Goal: Information Seeking & Learning: Learn about a topic

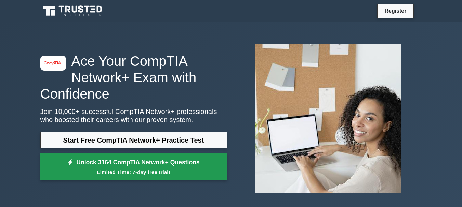
click at [187, 167] on link "Unlock 3164 CompTIA Network+ Questions Limited Time: 7-day free trial!" at bounding box center [133, 167] width 187 height 27
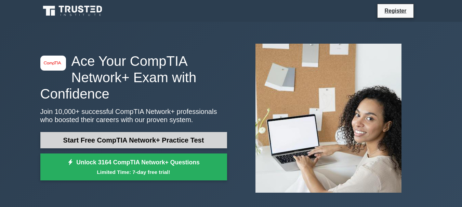
click at [148, 142] on link "Start Free CompTIA Network+ Practice Test" at bounding box center [133, 140] width 187 height 16
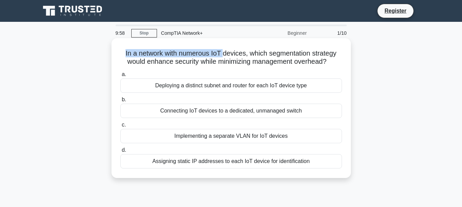
drag, startPoint x: 144, startPoint y: 50, endPoint x: 224, endPoint y: 50, distance: 79.6
click at [224, 50] on h5 "In a network with numerous IoT devices, which segmentation strategy would enhan…" at bounding box center [231, 57] width 223 height 17
click at [175, 63] on h5 "In a network with numerous IoT devices, which segmentation strategy would enhan…" at bounding box center [231, 57] width 223 height 17
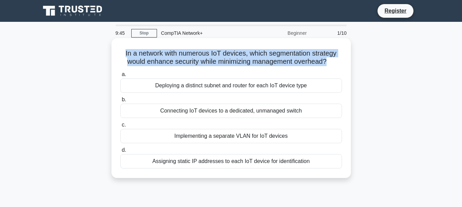
click at [175, 63] on h5 "In a network with numerous IoT devices, which segmentation strategy would enhan…" at bounding box center [231, 57] width 223 height 17
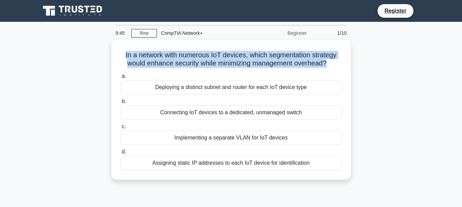
copy div "In a network with numerous IoT devices, which segmentation strategy would enhan…"
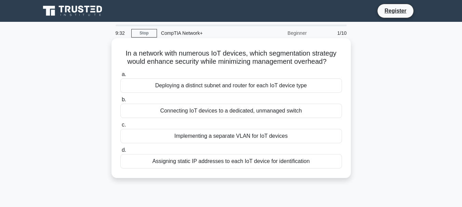
click at [220, 136] on div "Implementing a separate VLAN for IoT devices" at bounding box center [230, 136] width 221 height 14
click at [120, 127] on input "c. Implementing a separate VLAN for IoT devices" at bounding box center [120, 125] width 0 height 4
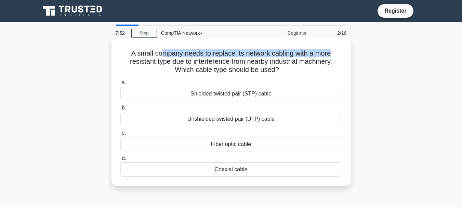
drag, startPoint x: 177, startPoint y: 55, endPoint x: 332, endPoint y: 56, distance: 155.1
click at [332, 56] on h5 "A small company needs to replace its network cabling with a more resistant type…" at bounding box center [231, 61] width 223 height 25
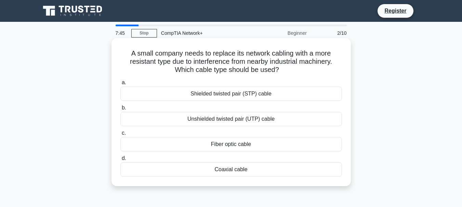
click at [242, 146] on div "Fiber optic cable" at bounding box center [230, 144] width 221 height 14
click at [120, 136] on input "c. Fiber optic cable" at bounding box center [120, 133] width 0 height 4
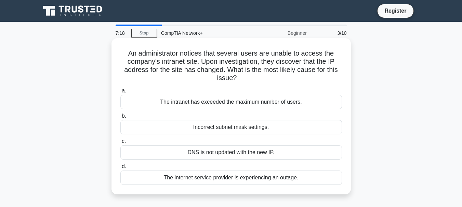
drag, startPoint x: 127, startPoint y: 54, endPoint x: 266, endPoint y: 82, distance: 141.4
click at [266, 82] on h5 "An administrator notices that several users are unable to access the company's …" at bounding box center [231, 65] width 223 height 33
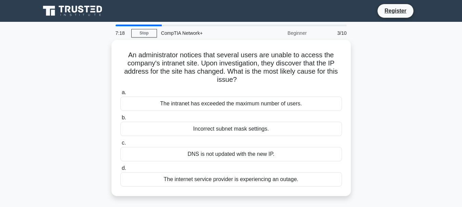
copy h5 "An administrator notices that several users are unable to access the company's …"
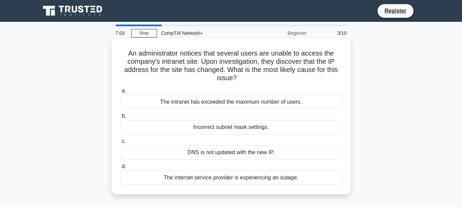
drag, startPoint x: 125, startPoint y: 93, endPoint x: 341, endPoint y: 189, distance: 236.2
click at [341, 189] on div "An administrator notices that several users are unable to access the company's …" at bounding box center [231, 116] width 234 height 151
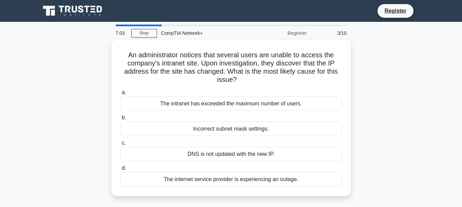
drag, startPoint x: 369, startPoint y: 178, endPoint x: 376, endPoint y: 185, distance: 9.7
click at [370, 178] on div "An administrator notices that several users are unable to access the company's …" at bounding box center [231, 122] width 390 height 165
drag, startPoint x: 376, startPoint y: 186, endPoint x: 365, endPoint y: 180, distance: 11.5
click at [375, 185] on div "An administrator notices that several users are unable to access the company's …" at bounding box center [231, 122] width 390 height 165
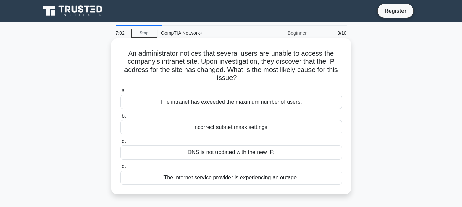
drag, startPoint x: 119, startPoint y: 94, endPoint x: 112, endPoint y: 90, distance: 7.3
click at [119, 93] on div "a. The intranet has exceeded the maximum number of users." at bounding box center [231, 98] width 230 height 23
drag, startPoint x: 112, startPoint y: 88, endPoint x: 345, endPoint y: 185, distance: 252.3
click at [345, 185] on div "An administrator notices that several users are unable to access the company's …" at bounding box center [230, 116] width 239 height 156
copy div "a. The intranet has exceeded the maximum number of users. b. Incorrect subnet m…"
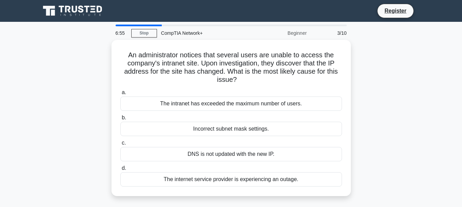
click at [417, 128] on div "An administrator notices that several users are unable to access the company's …" at bounding box center [231, 122] width 390 height 165
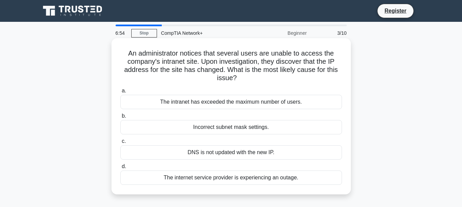
click at [247, 153] on div "DNS is not updated with the new IP." at bounding box center [230, 153] width 221 height 14
click at [120, 144] on input "c. DNS is not updated with the new IP." at bounding box center [120, 141] width 0 height 4
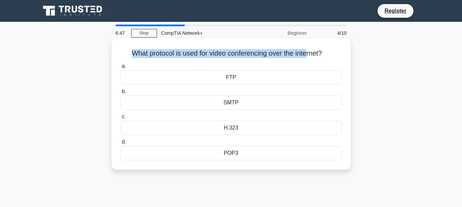
drag, startPoint x: 125, startPoint y: 53, endPoint x: 308, endPoint y: 50, distance: 183.2
click at [308, 50] on h5 "What protocol is used for video conferencing over the internet? .spinner_0XTQ{t…" at bounding box center [231, 53] width 223 height 9
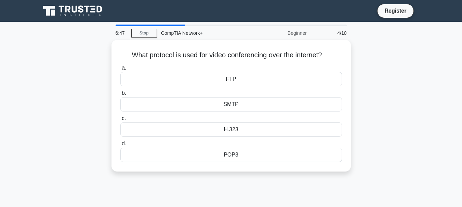
click at [381, 50] on div "What protocol is used for video conferencing over the internet? .spinner_0XTQ{t…" at bounding box center [231, 110] width 390 height 140
drag, startPoint x: 190, startPoint y: 50, endPoint x: 356, endPoint y: 52, distance: 165.4
click at [356, 52] on div "What protocol is used for video conferencing over the internet? .spinner_0XTQ{t…" at bounding box center [231, 110] width 390 height 140
copy h5 "What protocol is used for video conferencing over the internet?"
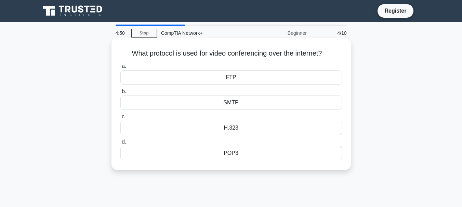
click at [207, 123] on div "H.323" at bounding box center [230, 128] width 221 height 14
click at [120, 119] on input "c. H.323" at bounding box center [120, 117] width 0 height 4
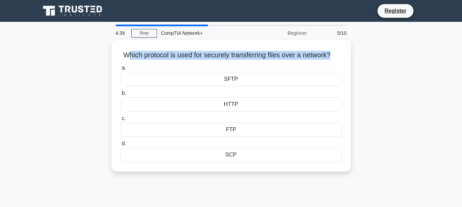
drag, startPoint x: 128, startPoint y: 53, endPoint x: 364, endPoint y: 55, distance: 236.5
click at [364, 55] on div "Which protocol is used for securely transferring files over a network? .spinner…" at bounding box center [231, 110] width 390 height 140
copy h5 "hich protocol is used for securely transferring files over a network?"
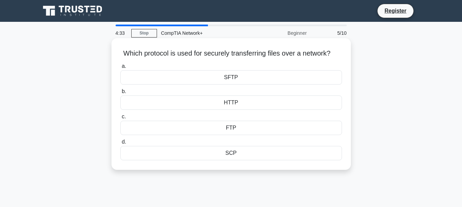
drag, startPoint x: 239, startPoint y: 89, endPoint x: 321, endPoint y: 4, distance: 118.4
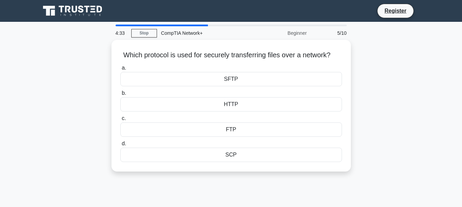
click at [239, 86] on div "SFTP" at bounding box center [230, 79] width 221 height 14
click at [120, 70] on input "a. SFTP" at bounding box center [120, 68] width 0 height 4
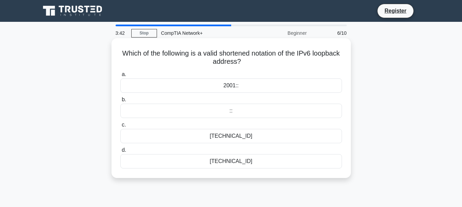
click at [230, 163] on div "127.0.0.1" at bounding box center [230, 161] width 221 height 14
click at [120, 153] on input "d. 127.0.0.1" at bounding box center [120, 150] width 0 height 4
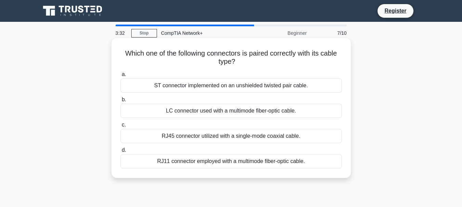
click at [193, 137] on div "RJ45 connector utilized with a single-mode coaxial cable." at bounding box center [230, 136] width 221 height 14
click at [120, 127] on input "c. RJ45 connector utilized with a single-mode coaxial cable." at bounding box center [120, 125] width 0 height 4
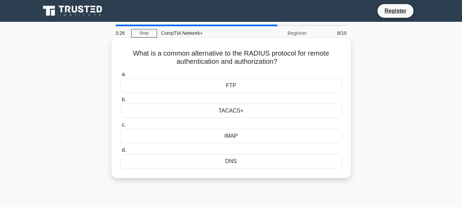
click at [185, 80] on div "FTP" at bounding box center [230, 86] width 221 height 14
click at [120, 77] on input "a. FTP" at bounding box center [120, 74] width 0 height 4
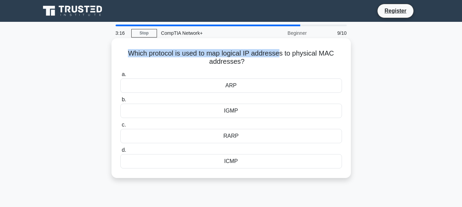
drag, startPoint x: 131, startPoint y: 49, endPoint x: 281, endPoint y: 54, distance: 149.4
click at [281, 54] on h5 "Which protocol is used to map logical IP addresses to physical MAC addresses? .…" at bounding box center [231, 57] width 223 height 17
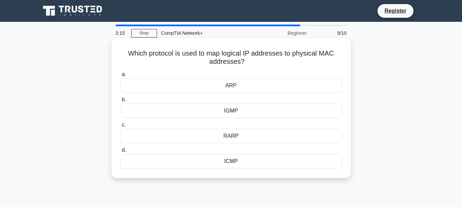
click at [248, 72] on label "a. ARP" at bounding box center [230, 81] width 221 height 23
click at [120, 72] on input "a. ARP" at bounding box center [120, 74] width 0 height 4
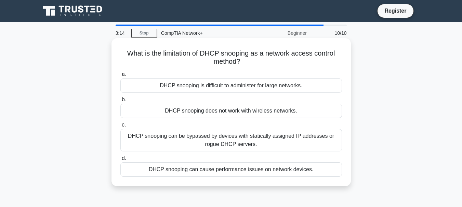
click at [249, 60] on h5 "What is the limitation of DHCP snooping as a network access control method? .sp…" at bounding box center [231, 57] width 223 height 17
click at [192, 114] on div "DHCP snooping does not work with wireless networks." at bounding box center [230, 111] width 221 height 14
click at [120, 102] on input "b. DHCP snooping does not work with wireless networks." at bounding box center [120, 100] width 0 height 4
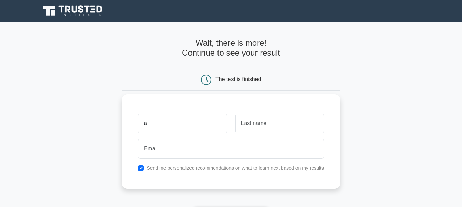
type input "a"
click at [265, 125] on input "text" at bounding box center [279, 124] width 88 height 20
type input "a"
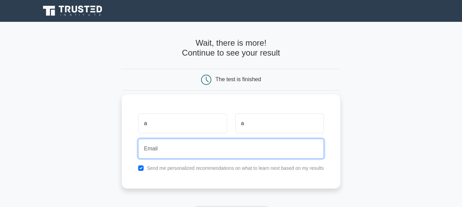
click at [186, 147] on input "email" at bounding box center [231, 149] width 186 height 20
type input "avinace789@gmail.com"
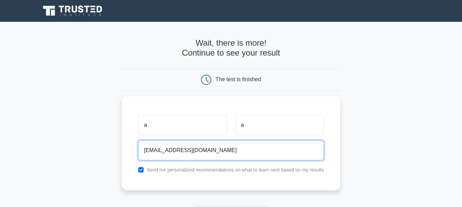
scroll to position [68, 0]
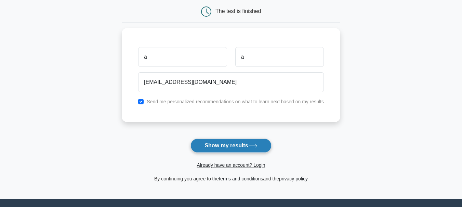
click at [213, 142] on button "Show my results" at bounding box center [230, 146] width 81 height 14
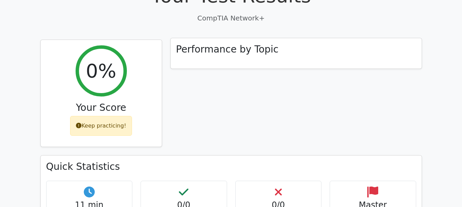
scroll to position [239, 0]
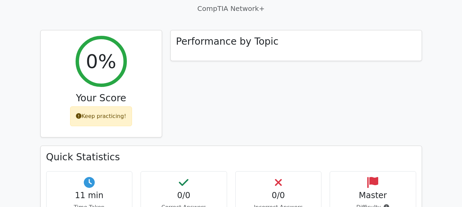
drag, startPoint x: 86, startPoint y: 113, endPoint x: 176, endPoint y: 112, distance: 90.2
click at [176, 112] on div "0% Your Score Keep practicing! Performance by Topic Quick Statistics 11 min Tim…" at bounding box center [231, 166] width 390 height 272
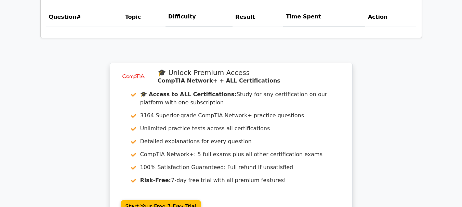
scroll to position [615, 0]
